Goal: Task Accomplishment & Management: Manage account settings

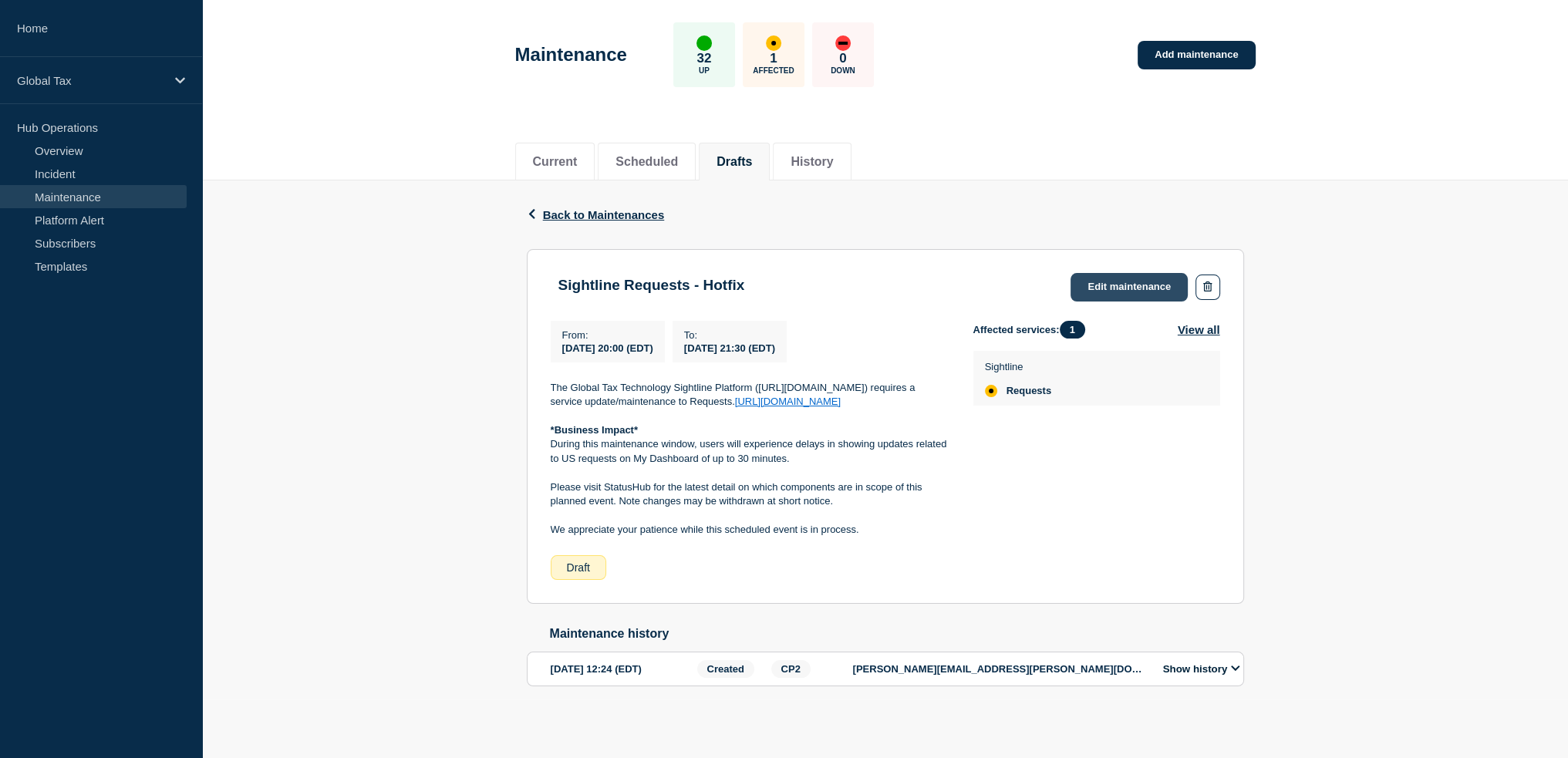
click at [1114, 292] on link "Edit maintenance" at bounding box center [1129, 287] width 117 height 28
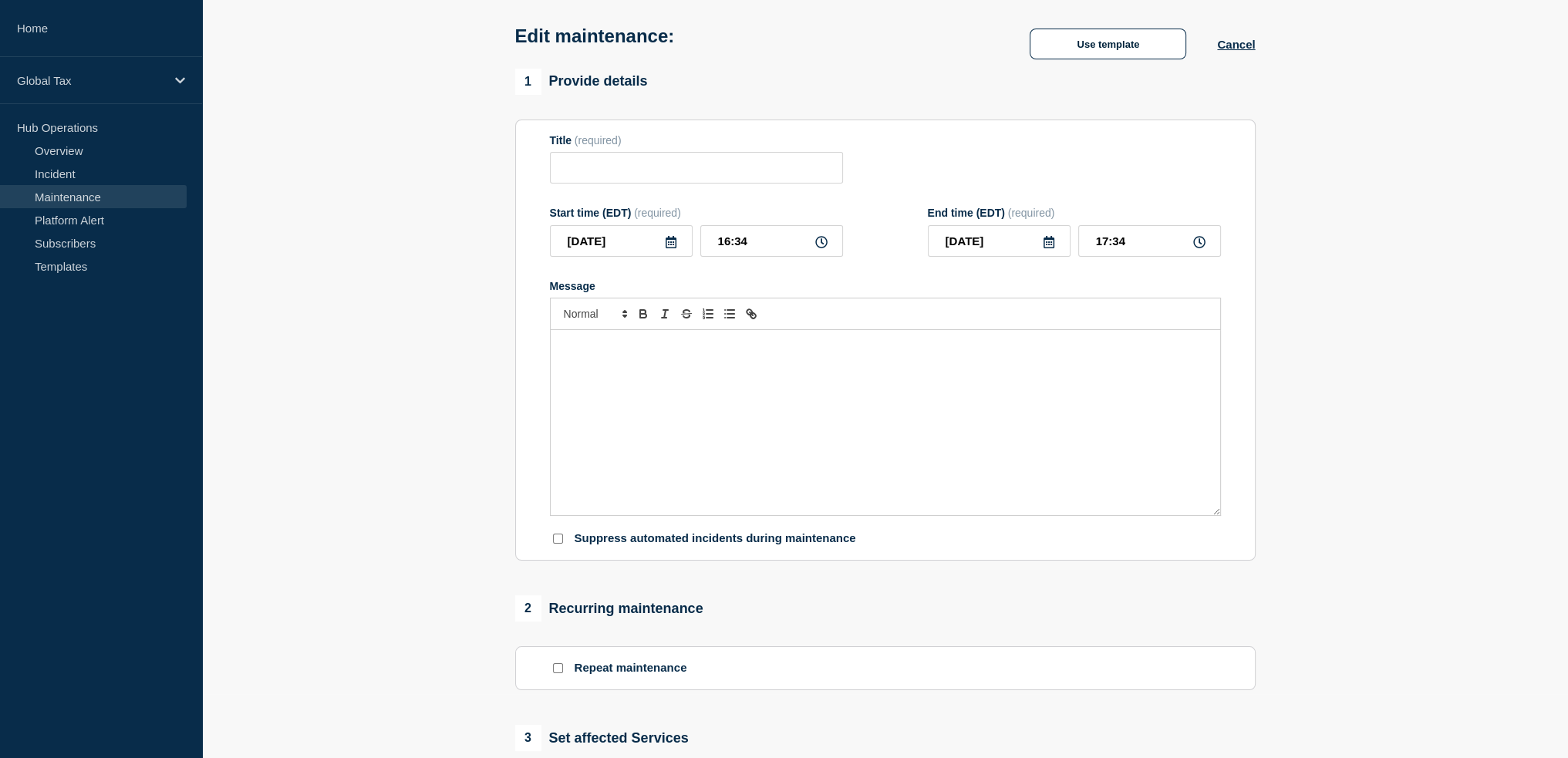
type input "Sightline Requests - Hotfix"
type input "20:00"
type input "21:30"
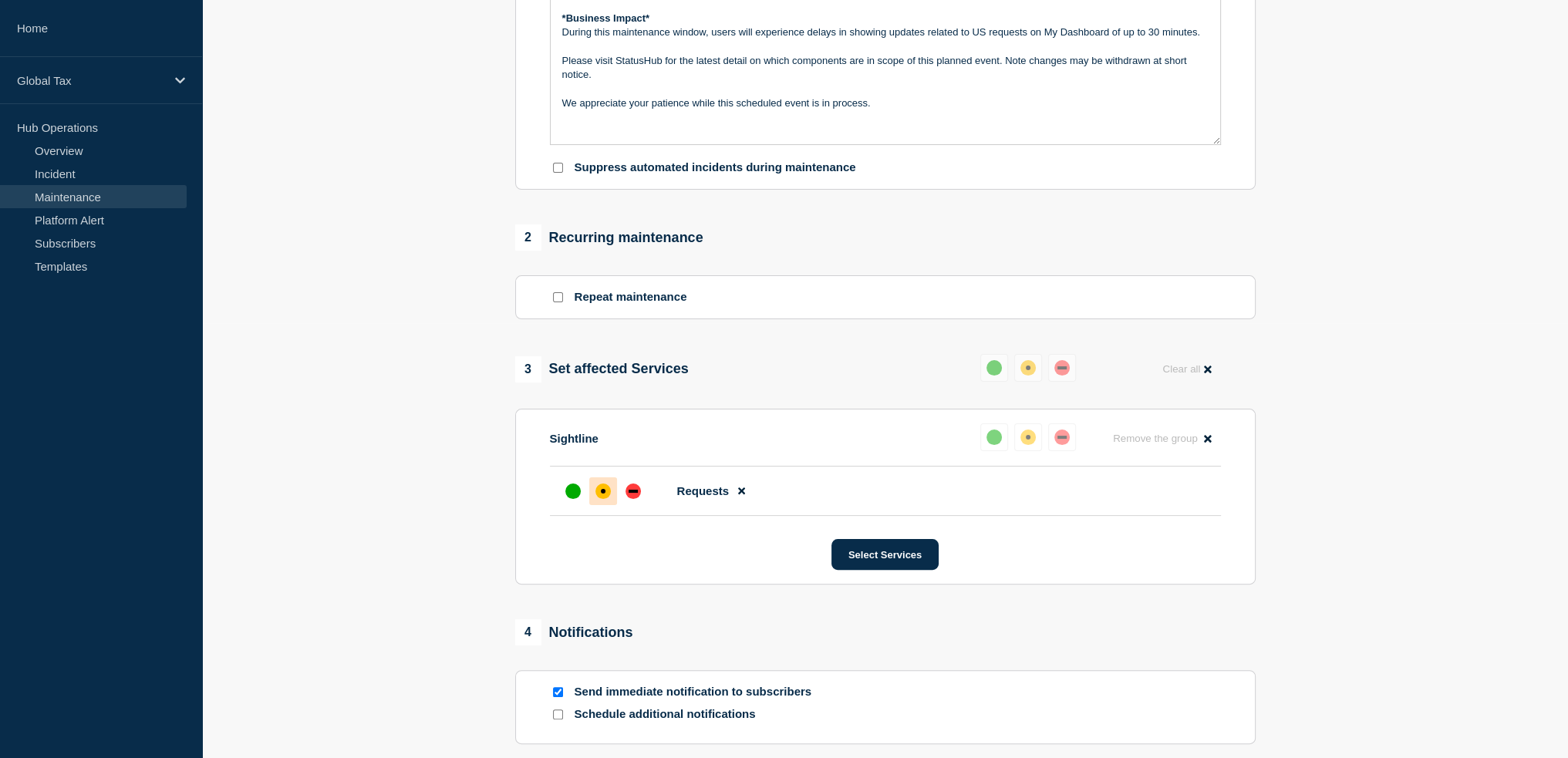
scroll to position [450, 0]
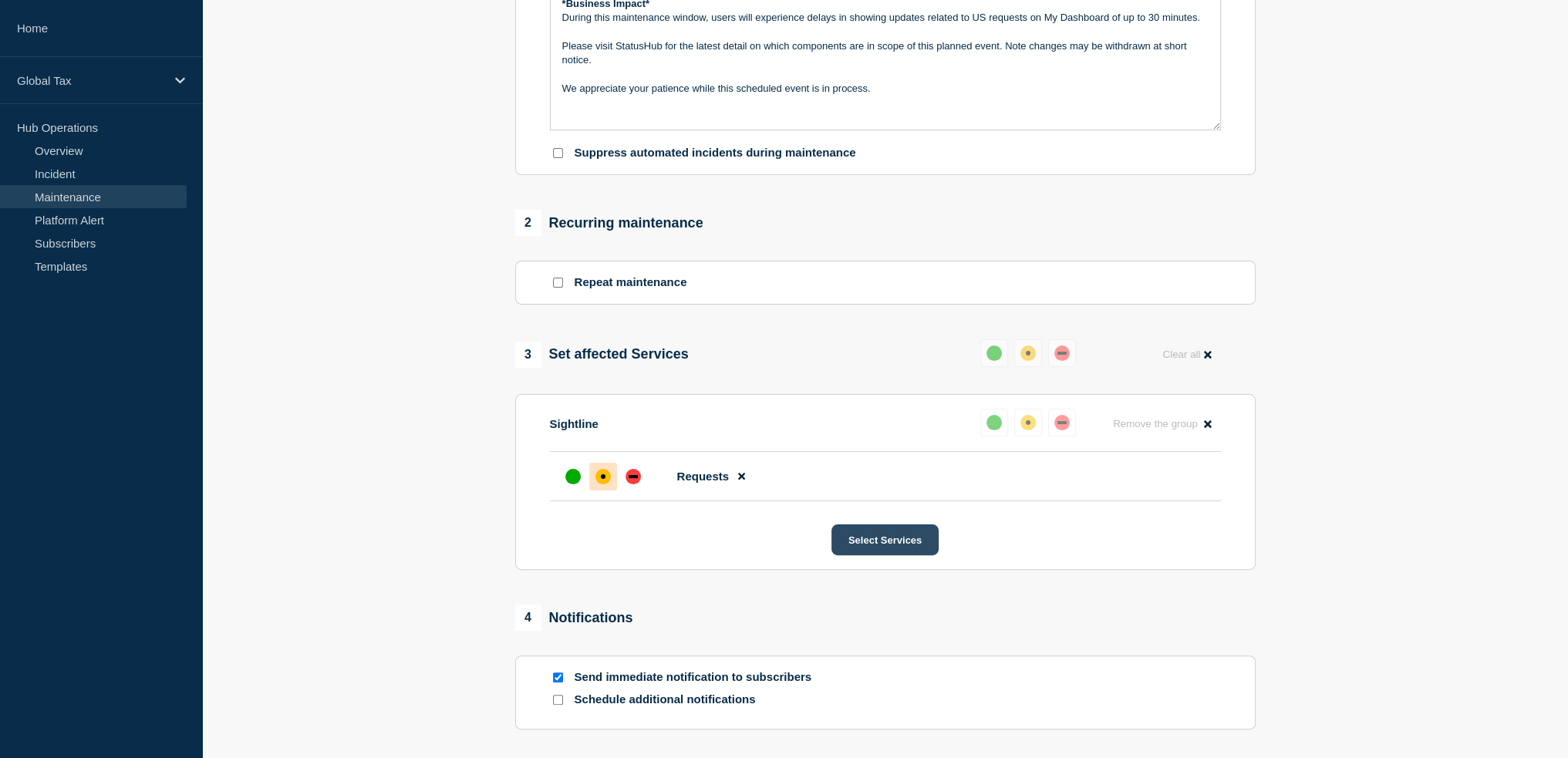
click at [861, 548] on button "Select Services" at bounding box center [885, 539] width 107 height 31
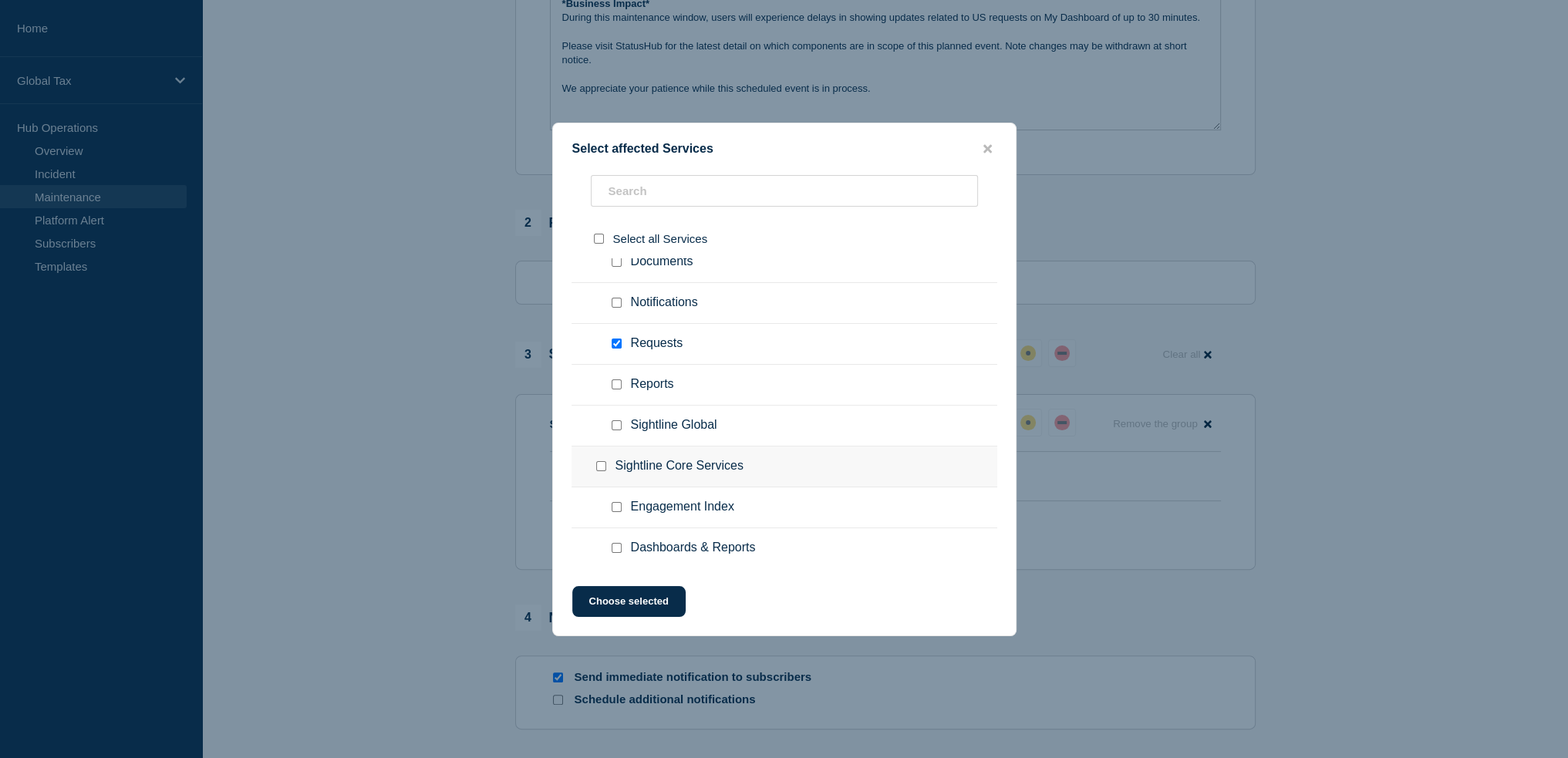
scroll to position [1483, 0]
click at [609, 505] on div at bounding box center [619, 512] width 22 height 16
click at [614, 506] on input "Dashboards & Reports checkbox" at bounding box center [616, 511] width 10 height 10
checkbox input "true"
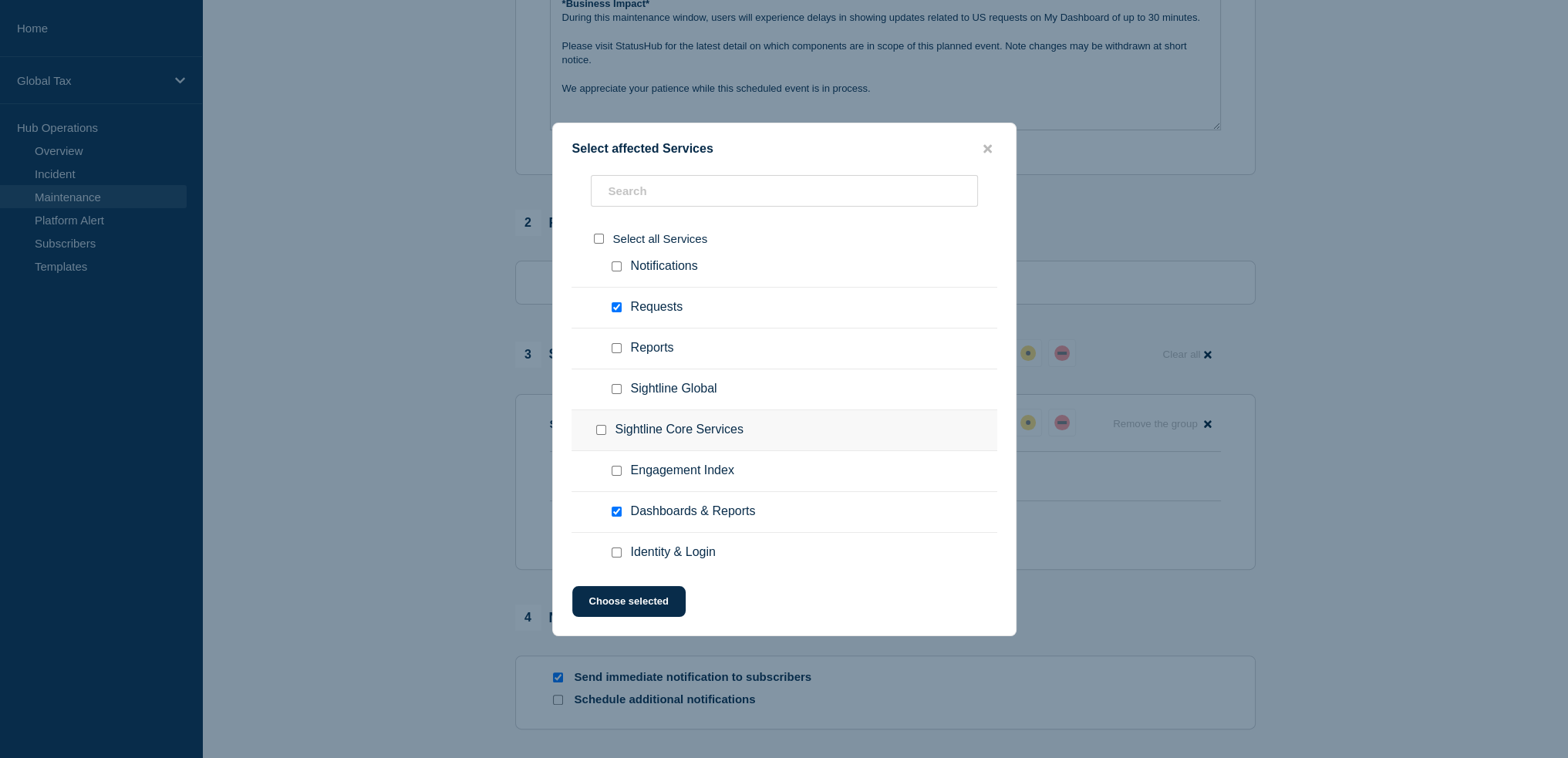
drag, startPoint x: 615, startPoint y: 601, endPoint x: 568, endPoint y: 594, distance: 47.5
click at [615, 601] on button "Choose selected" at bounding box center [629, 601] width 113 height 31
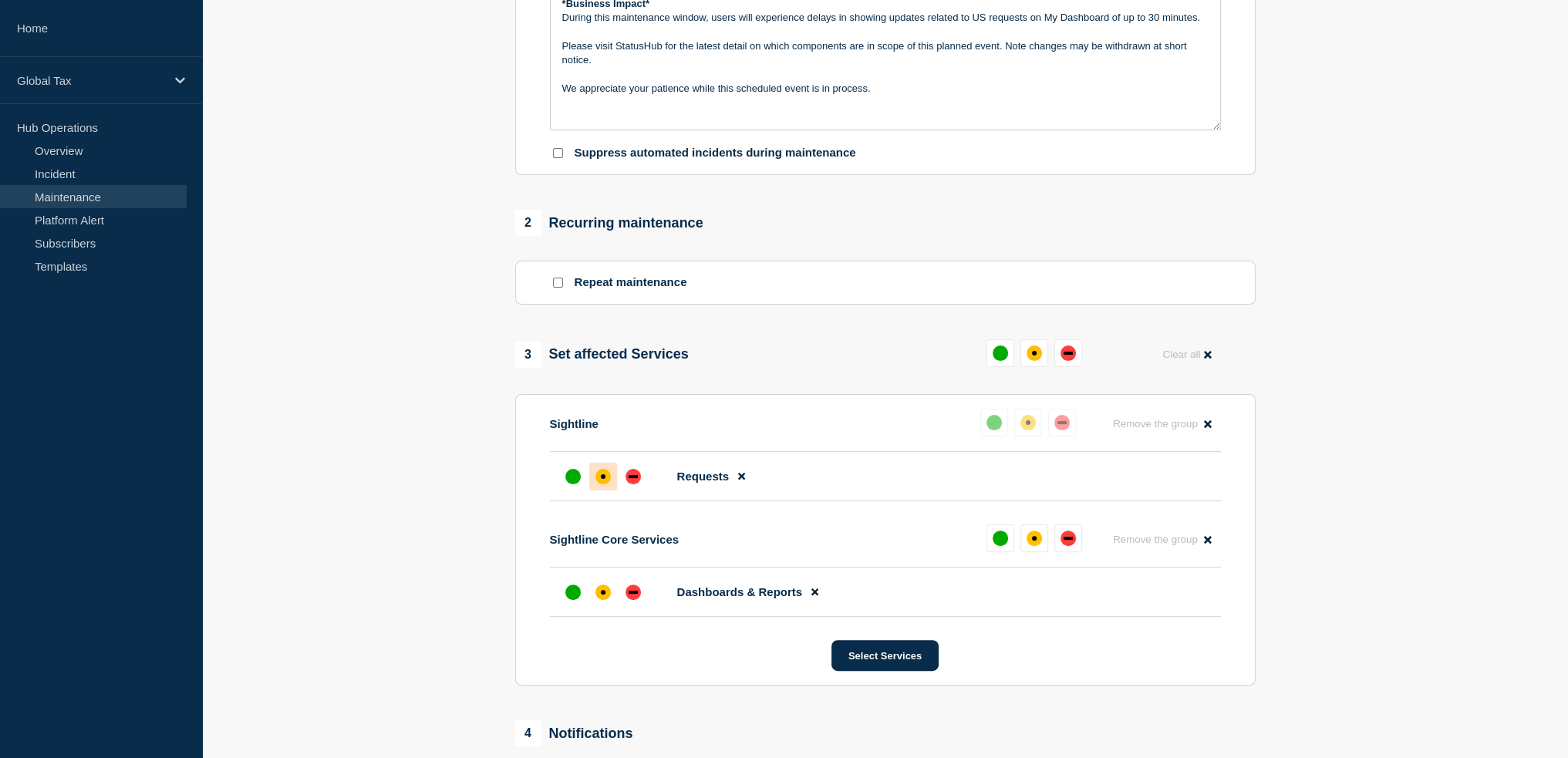
drag, startPoint x: 603, startPoint y: 599, endPoint x: 540, endPoint y: 580, distance: 65.8
click at [602, 594] on div "affected" at bounding box center [603, 592] width 5 height 5
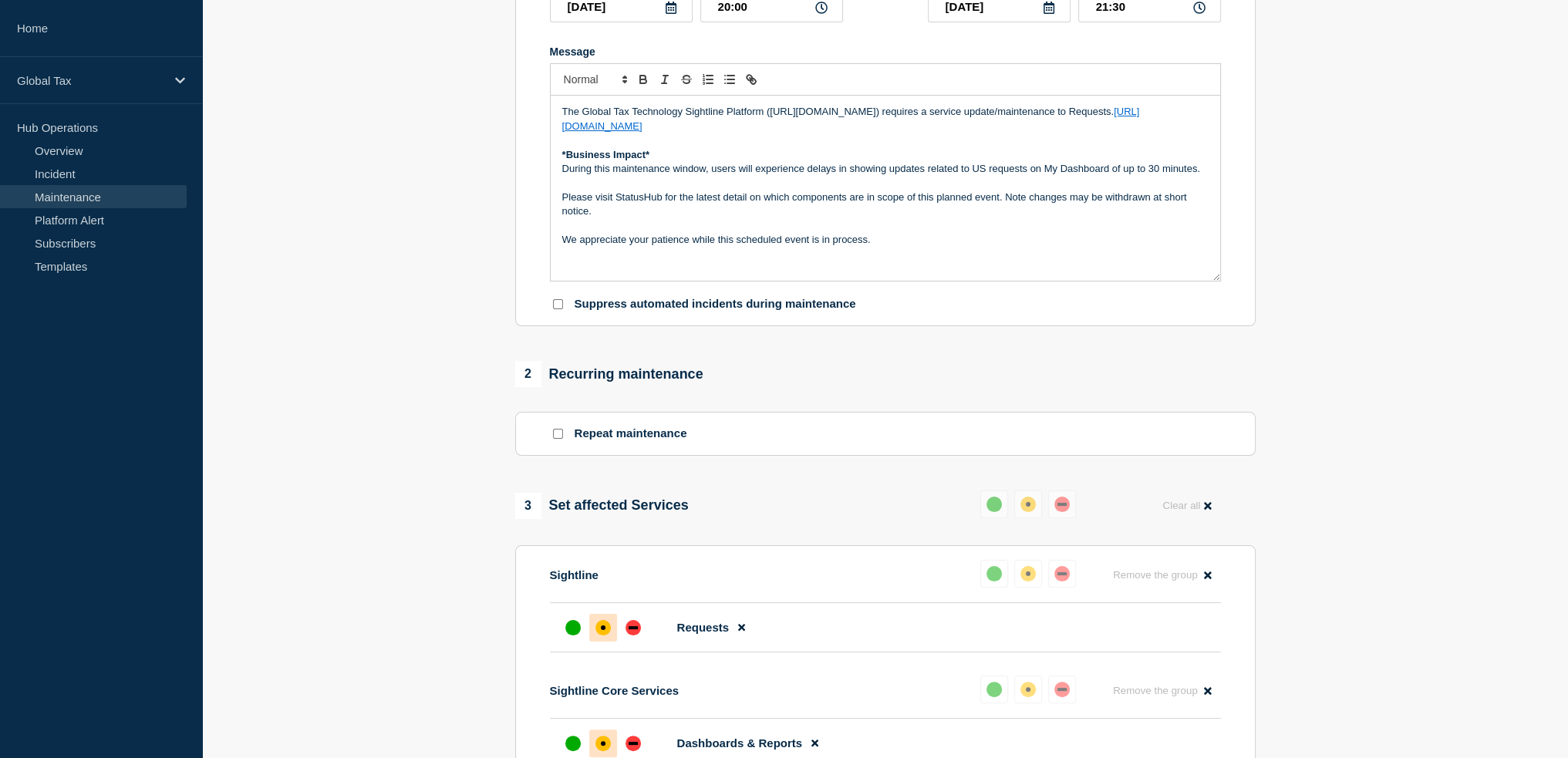
scroll to position [249, 0]
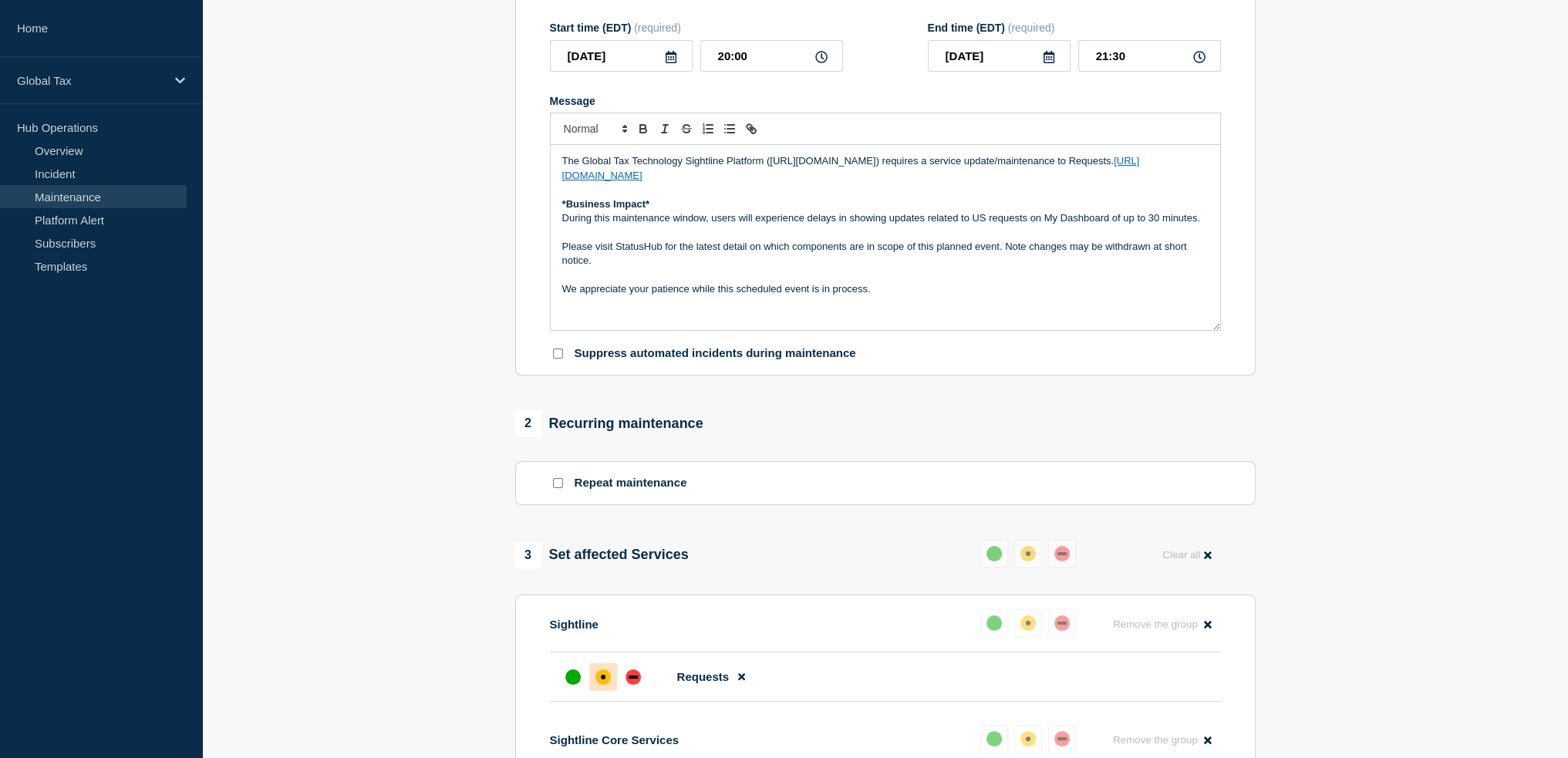
click at [1123, 225] on p "During this maintenance window, users will experience delays in showing updates…" at bounding box center [885, 219] width 646 height 14
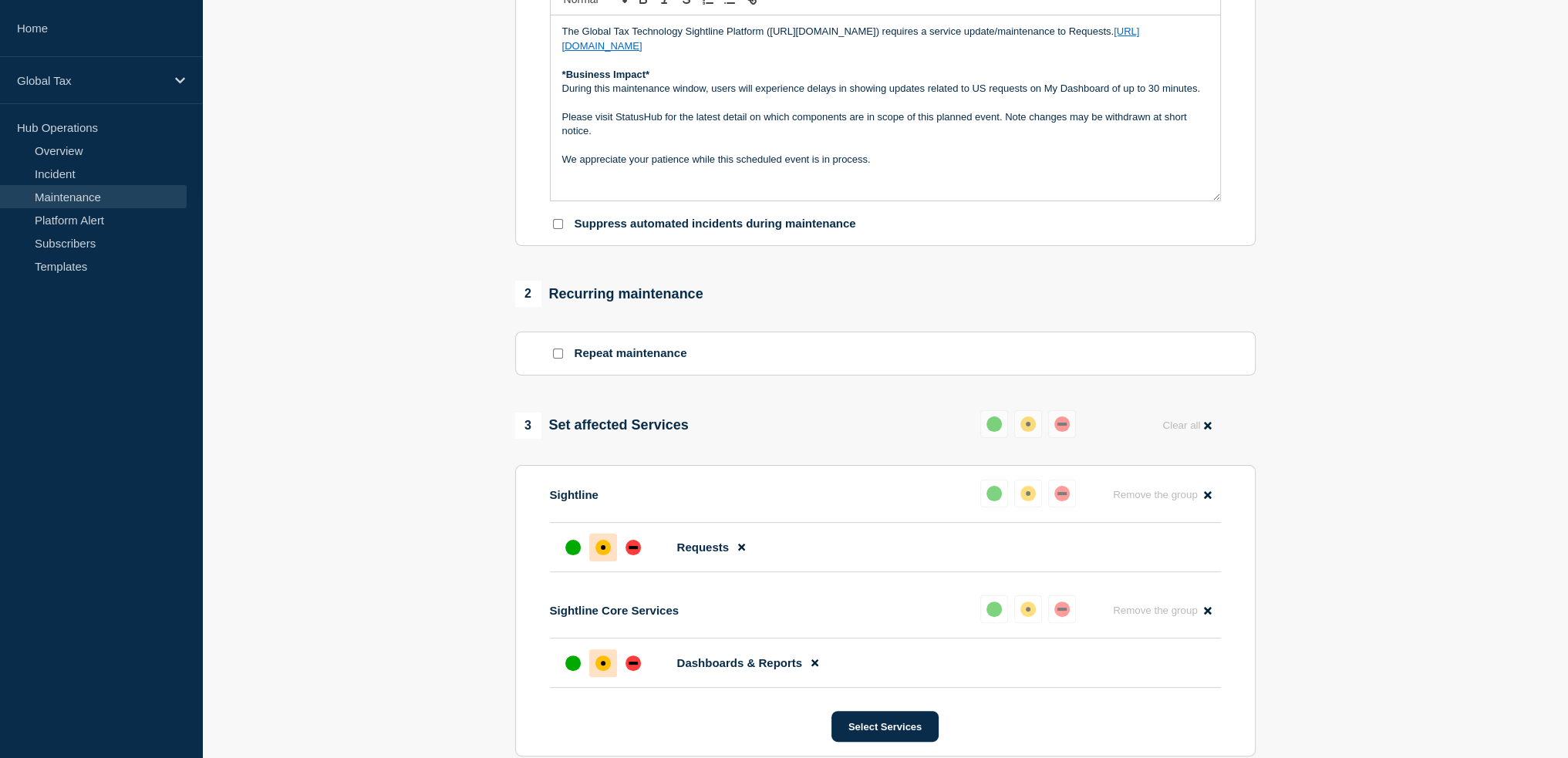
scroll to position [645, 0]
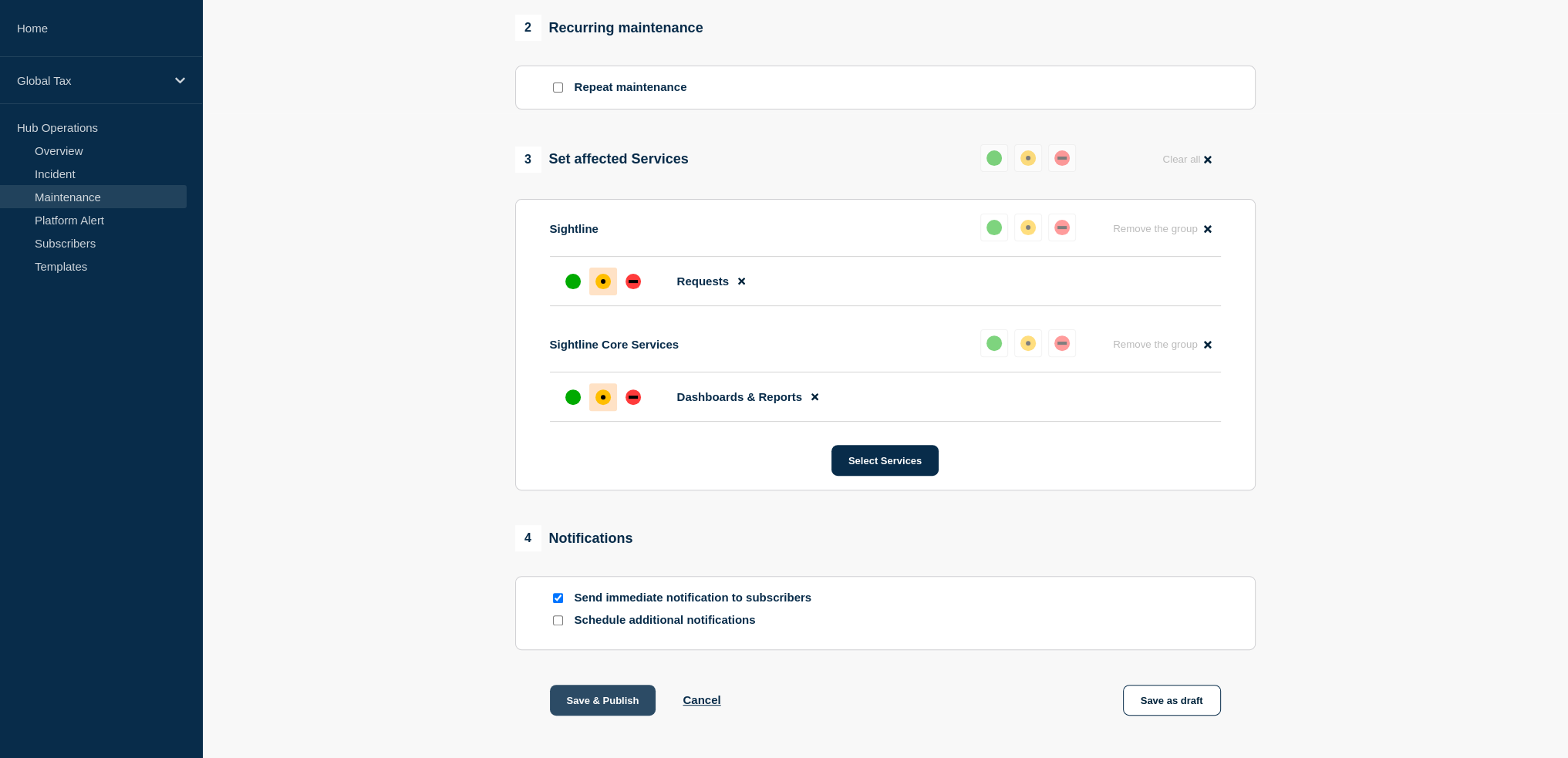
click at [574, 709] on button "Save & Publish" at bounding box center [603, 699] width 106 height 31
